Goal: Task Accomplishment & Management: Complete application form

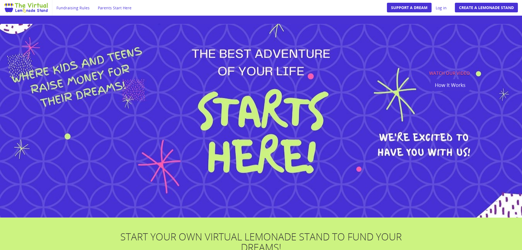
click at [241, 139] on img at bounding box center [261, 120] width 522 height 193
click at [245, 148] on img at bounding box center [261, 120] width 522 height 193
click at [254, 113] on img at bounding box center [261, 120] width 522 height 193
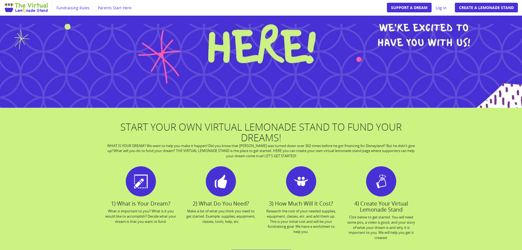
scroll to position [192, 0]
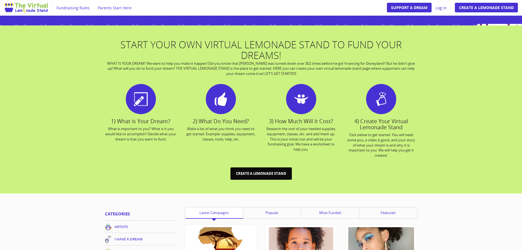
click at [259, 175] on link "Create a Lemonade Stand" at bounding box center [260, 173] width 61 height 12
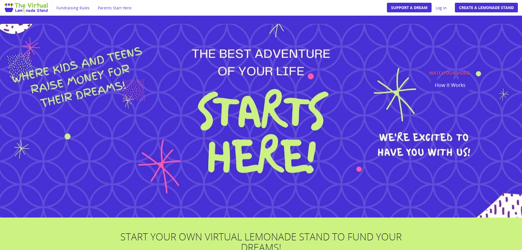
scroll to position [192, 0]
